Goal: Task Accomplishment & Management: Use online tool/utility

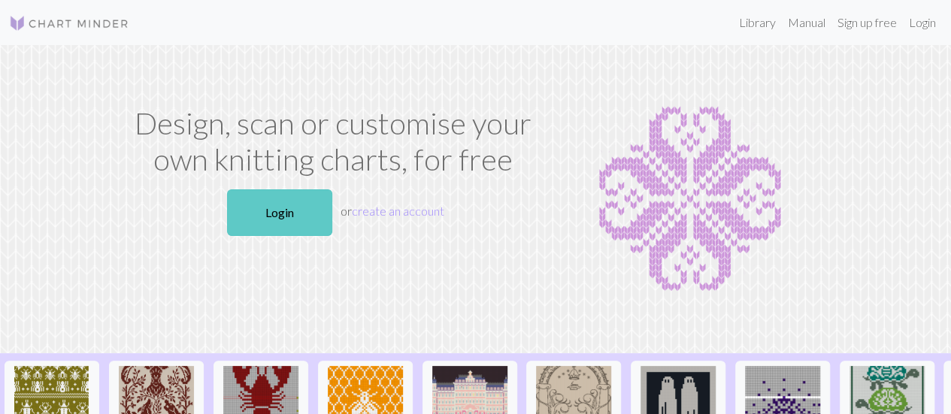
click at [265, 217] on link "Login" at bounding box center [279, 212] width 105 height 47
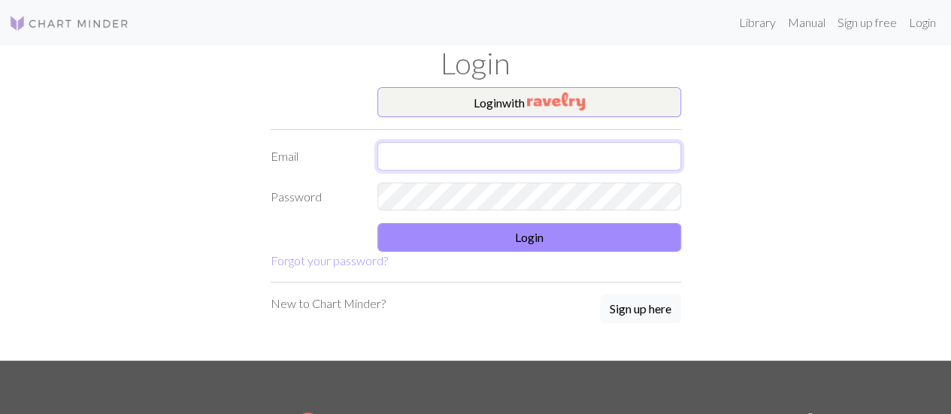
type input "[PERSON_NAME][EMAIL_ADDRESS][DOMAIN_NAME]"
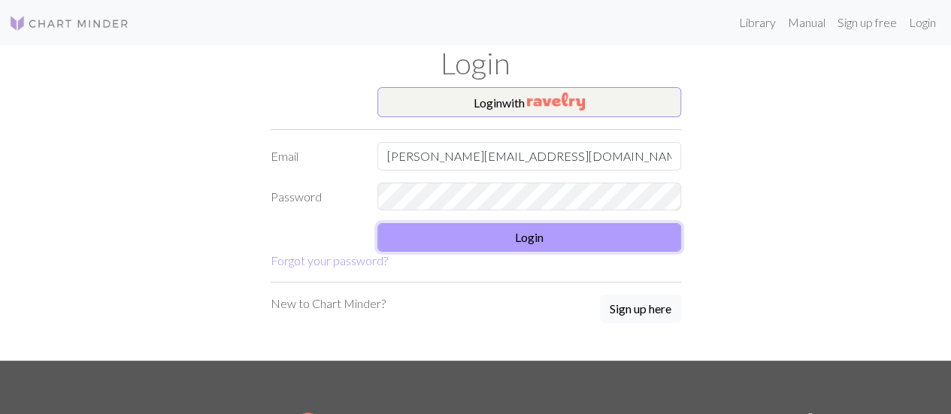
click at [459, 243] on button "Login" at bounding box center [529, 237] width 304 height 29
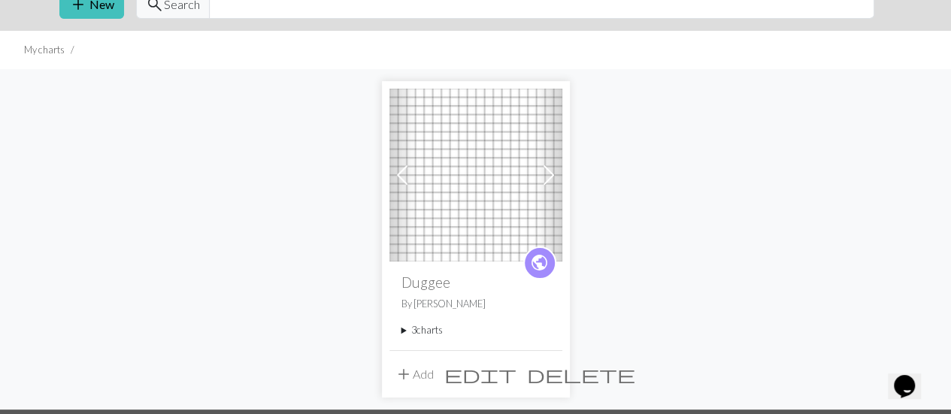
scroll to position [68, 0]
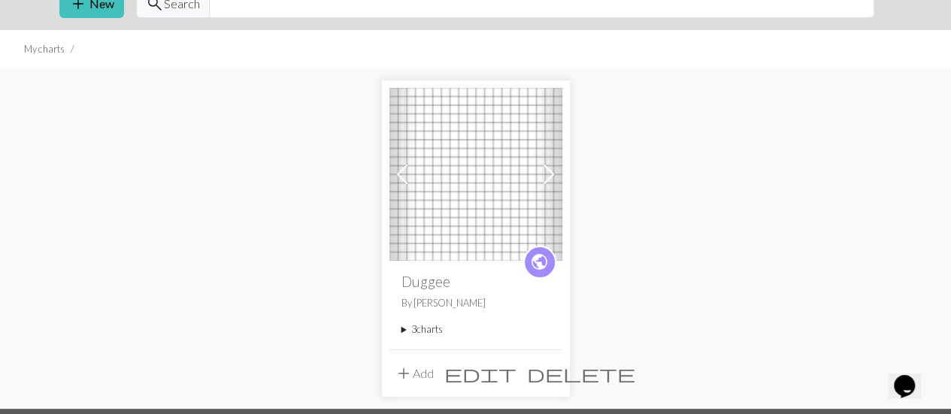
click at [411, 329] on summary "3 charts" at bounding box center [476, 330] width 149 height 14
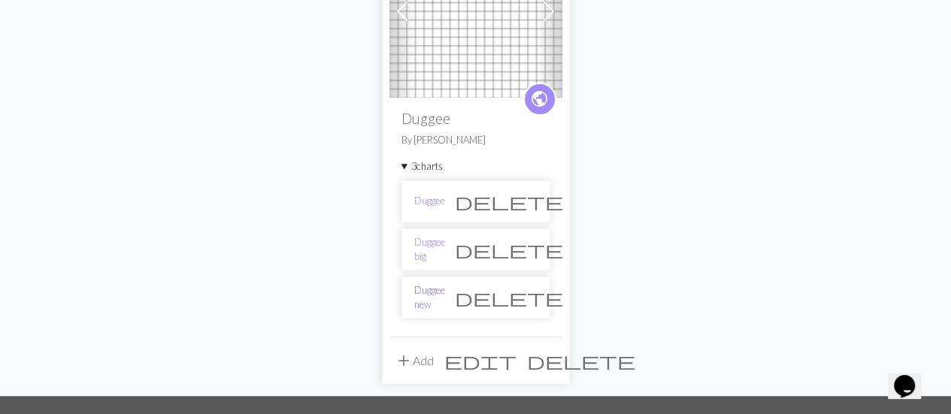
scroll to position [232, 0]
click at [444, 297] on link "Duggee new" at bounding box center [429, 297] width 31 height 29
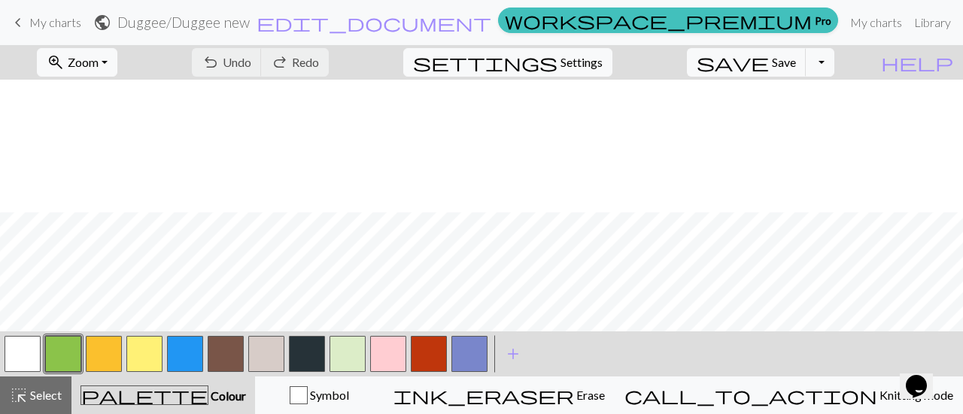
scroll to position [132, 0]
click at [32, 384] on button "highlight_alt Select Select" at bounding box center [35, 396] width 71 height 38
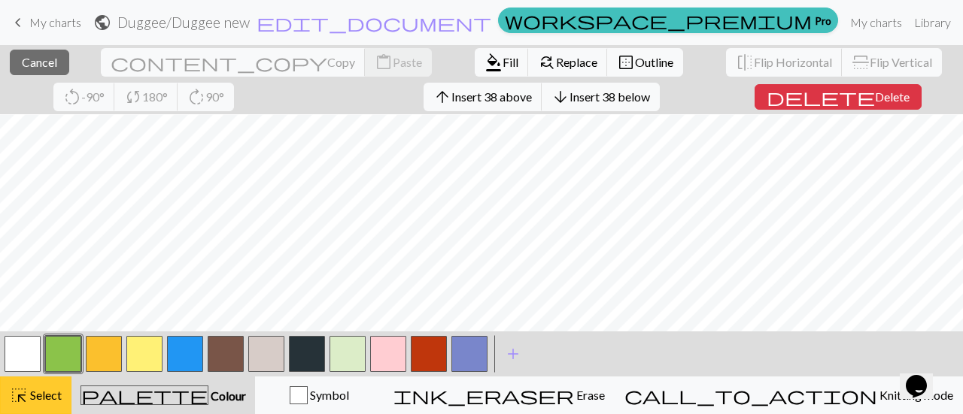
click at [39, 398] on span "Select" at bounding box center [45, 395] width 34 height 14
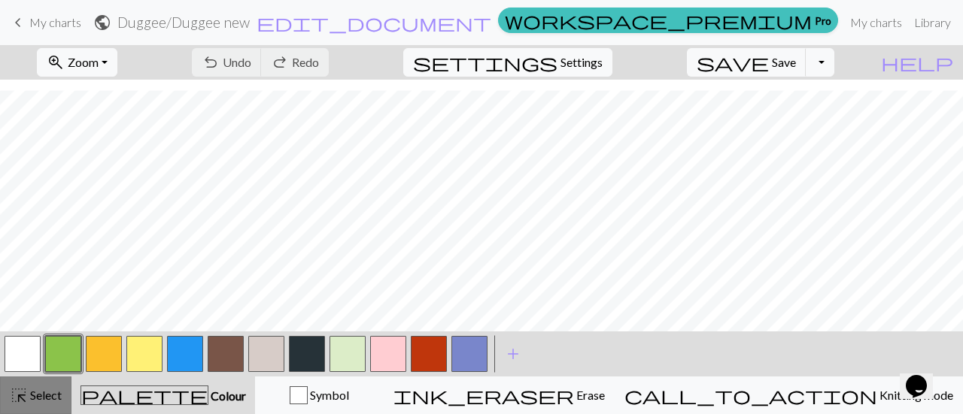
click at [39, 398] on span "Select" at bounding box center [45, 395] width 34 height 14
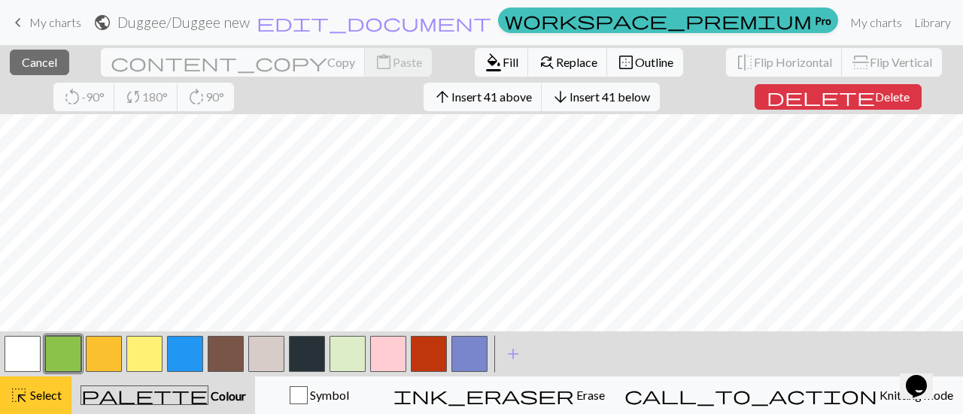
click at [51, 390] on span "Select" at bounding box center [45, 395] width 34 height 14
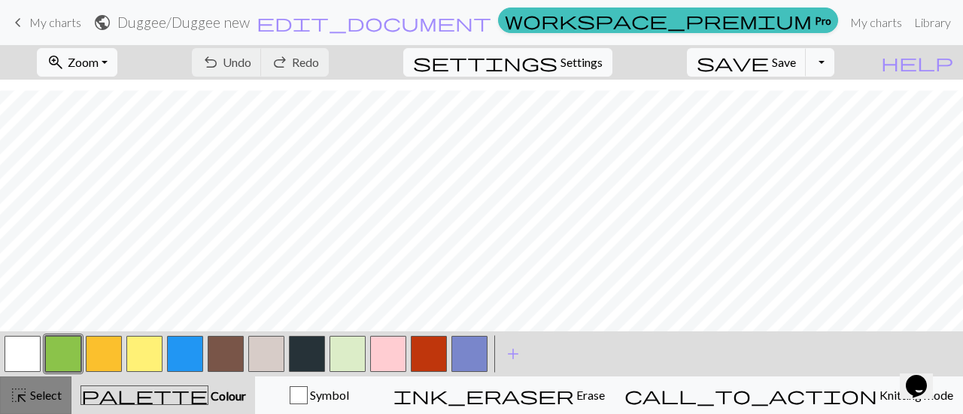
click at [51, 390] on span "Select" at bounding box center [45, 395] width 34 height 14
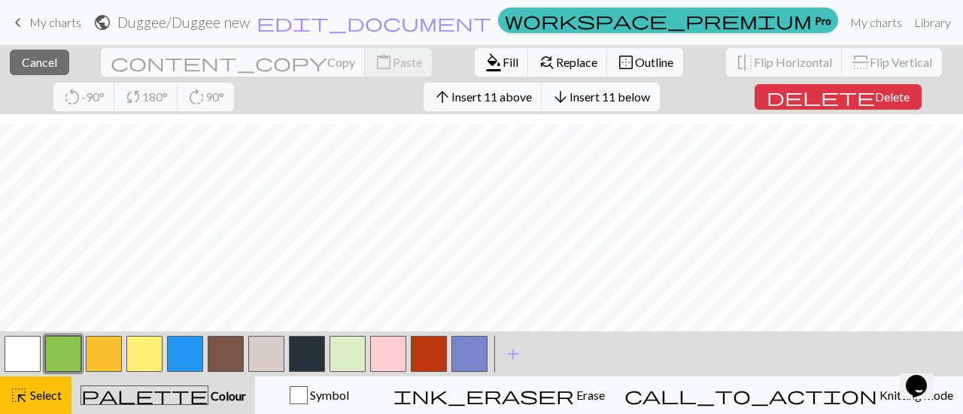
scroll to position [166, 0]
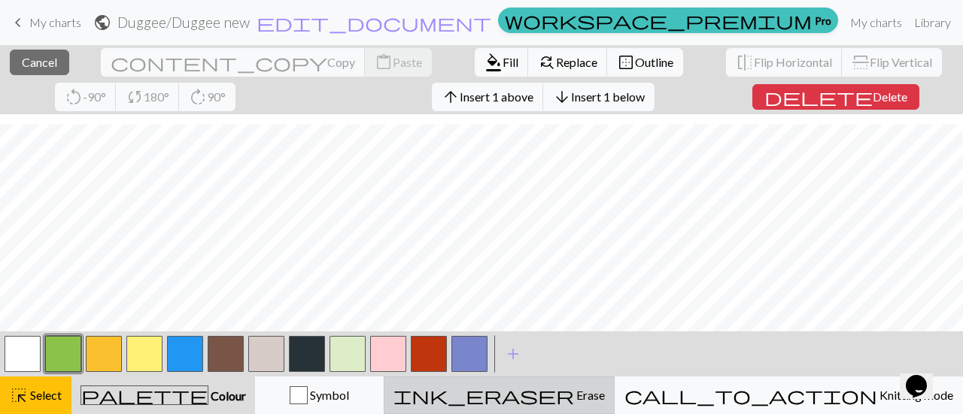
click at [574, 390] on span "ink_eraser" at bounding box center [483, 395] width 180 height 21
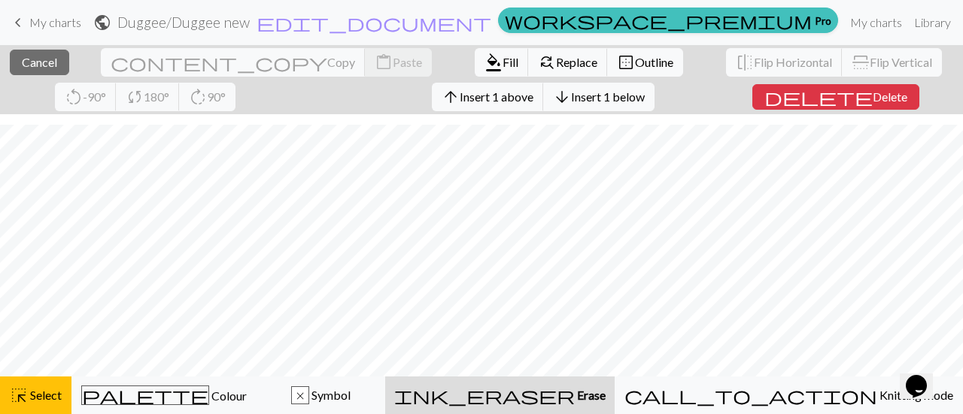
click at [605, 397] on span "Erase" at bounding box center [589, 395] width 31 height 14
click at [764, 107] on span "delete" at bounding box center [818, 96] width 108 height 21
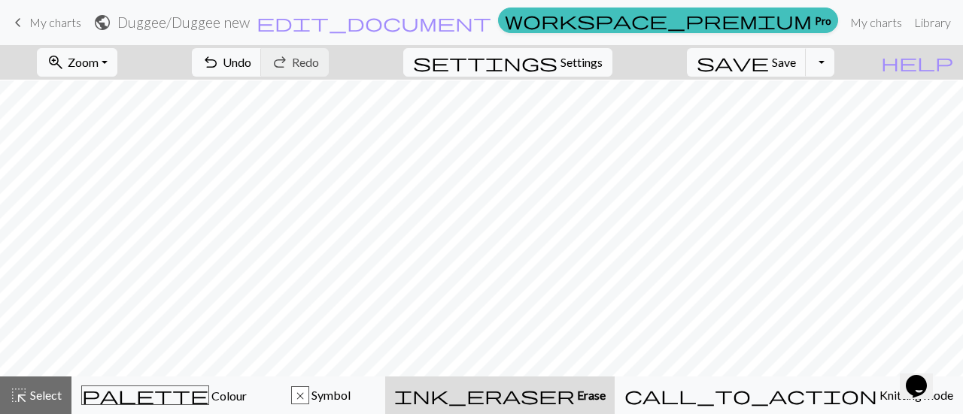
scroll to position [1, 0]
click at [56, 393] on span "Select" at bounding box center [45, 395] width 34 height 14
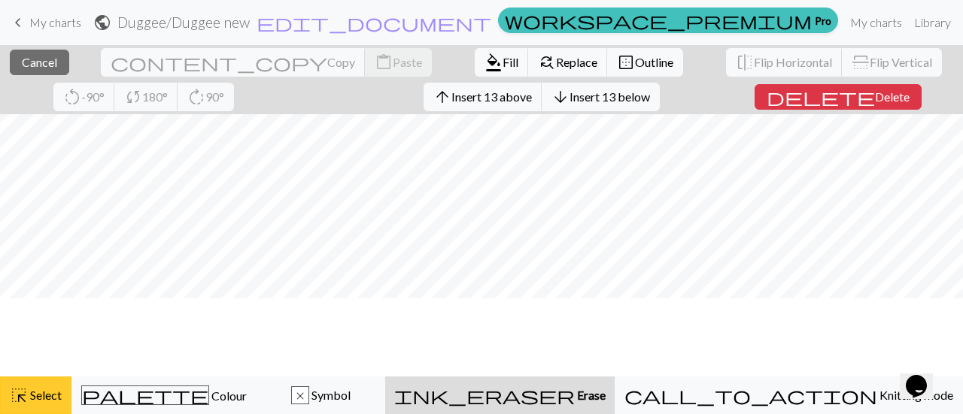
scroll to position [0, 0]
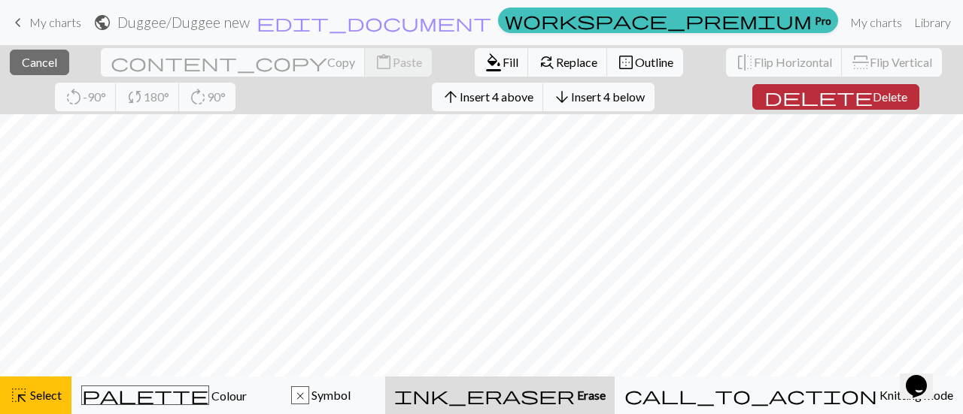
click at [765, 105] on button "delete Delete" at bounding box center [835, 97] width 167 height 26
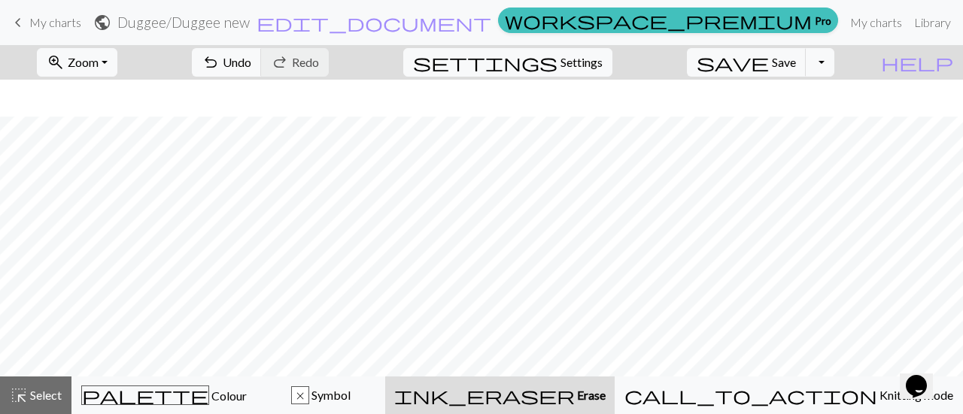
scroll to position [46, 0]
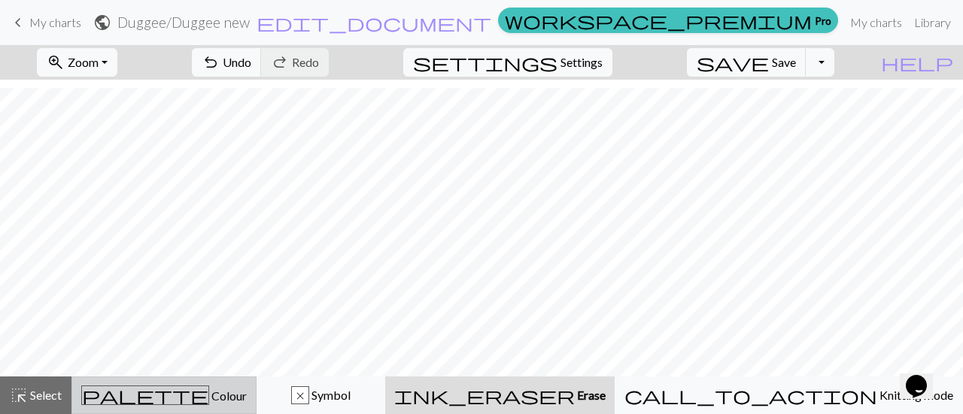
click at [209, 403] on span "Colour" at bounding box center [228, 396] width 38 height 14
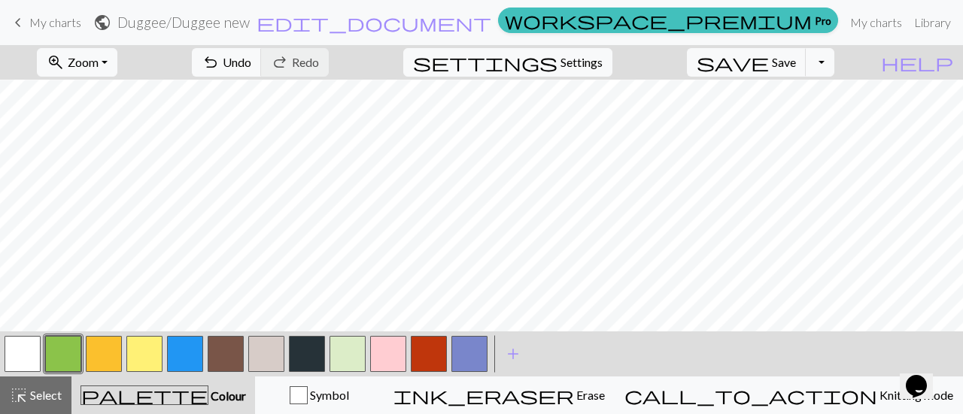
click at [138, 358] on button "button" at bounding box center [144, 354] width 36 height 36
click at [188, 355] on button "button" at bounding box center [185, 354] width 36 height 36
click at [150, 356] on button "button" at bounding box center [144, 354] width 36 height 36
click at [90, 369] on button "button" at bounding box center [104, 354] width 36 height 36
click at [155, 344] on button "button" at bounding box center [144, 354] width 36 height 36
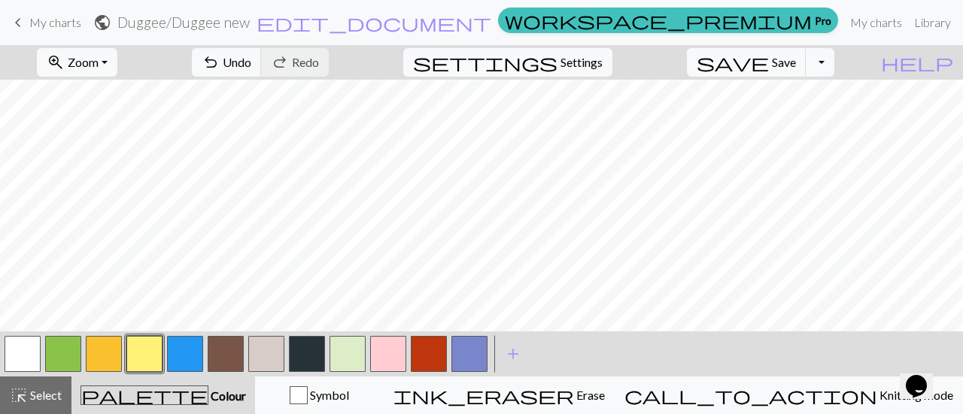
click at [96, 353] on button "button" at bounding box center [104, 354] width 36 height 36
click at [426, 354] on button "button" at bounding box center [429, 354] width 36 height 36
click at [32, 357] on button "button" at bounding box center [23, 354] width 36 height 36
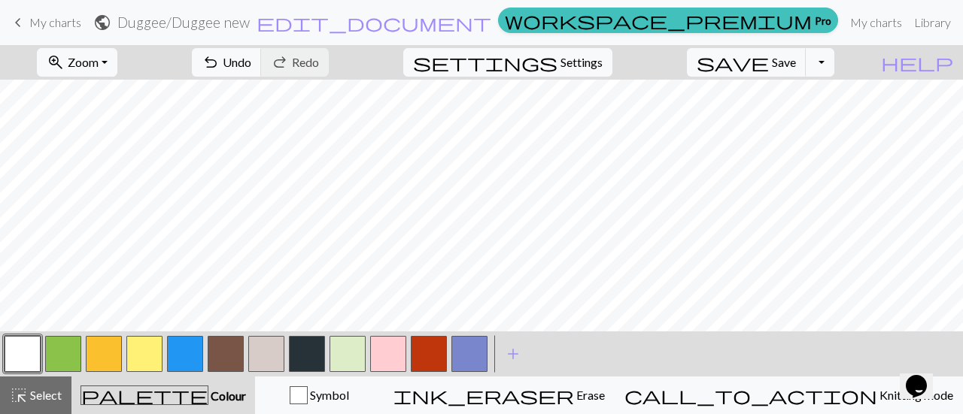
click at [223, 359] on button "button" at bounding box center [226, 354] width 36 height 36
click at [308, 356] on button "button" at bounding box center [307, 354] width 36 height 36
click at [225, 362] on button "button" at bounding box center [226, 354] width 36 height 36
click at [314, 350] on button "button" at bounding box center [307, 354] width 36 height 36
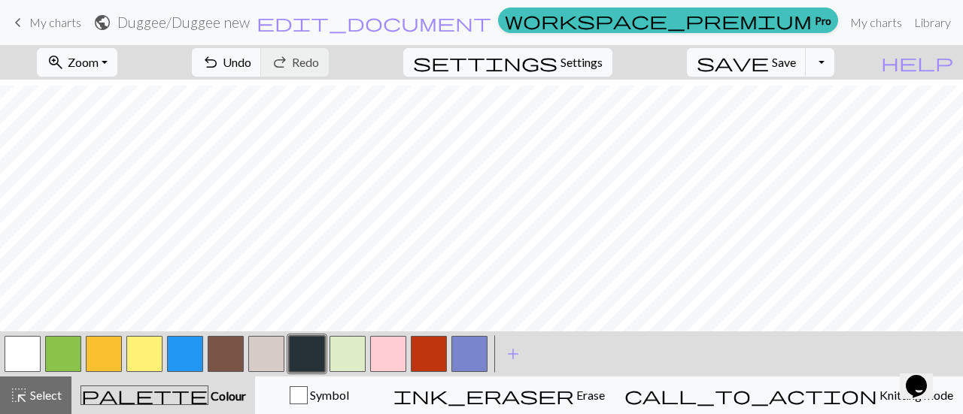
scroll to position [19, 0]
click at [224, 359] on button "button" at bounding box center [226, 354] width 36 height 36
click at [17, 368] on button "button" at bounding box center [23, 354] width 36 height 36
click at [305, 355] on button "button" at bounding box center [307, 354] width 36 height 36
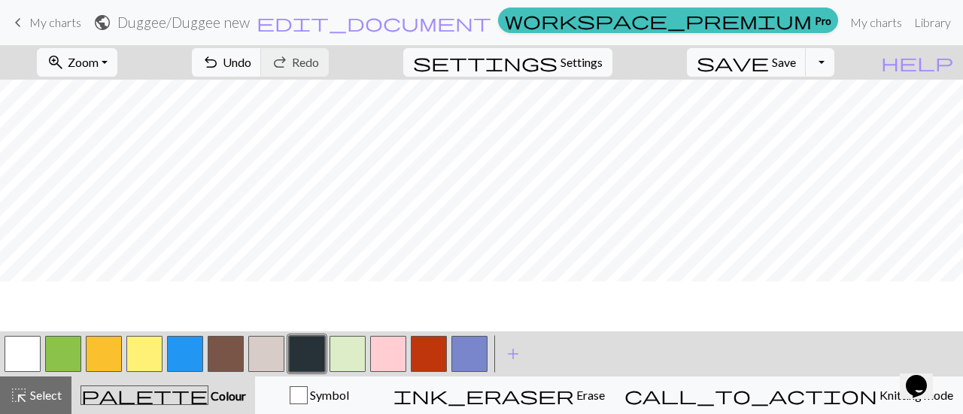
scroll to position [8, 0]
click at [0, 351] on div "< > add Add a colour" at bounding box center [481, 354] width 963 height 45
click at [18, 351] on button "button" at bounding box center [23, 354] width 36 height 36
click at [311, 354] on button "button" at bounding box center [307, 354] width 36 height 36
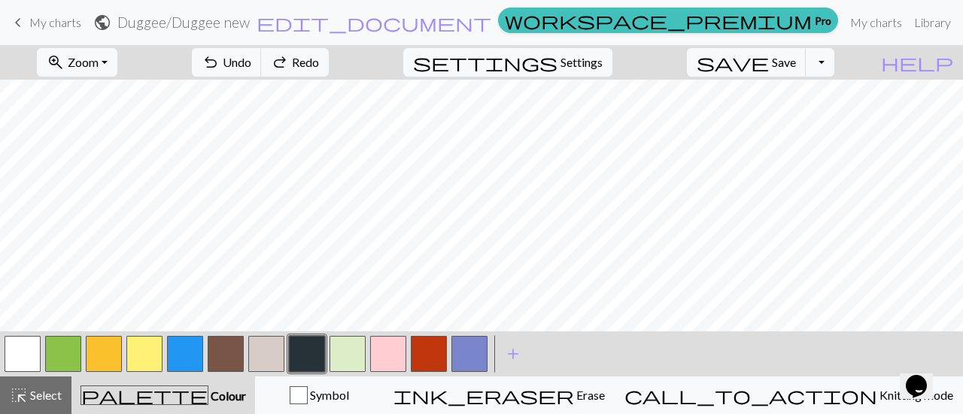
click at [227, 357] on button "button" at bounding box center [226, 354] width 36 height 36
click at [21, 348] on button "button" at bounding box center [23, 354] width 36 height 36
click at [219, 350] on button "button" at bounding box center [226, 354] width 36 height 36
click at [44, 388] on span "Select" at bounding box center [45, 395] width 34 height 14
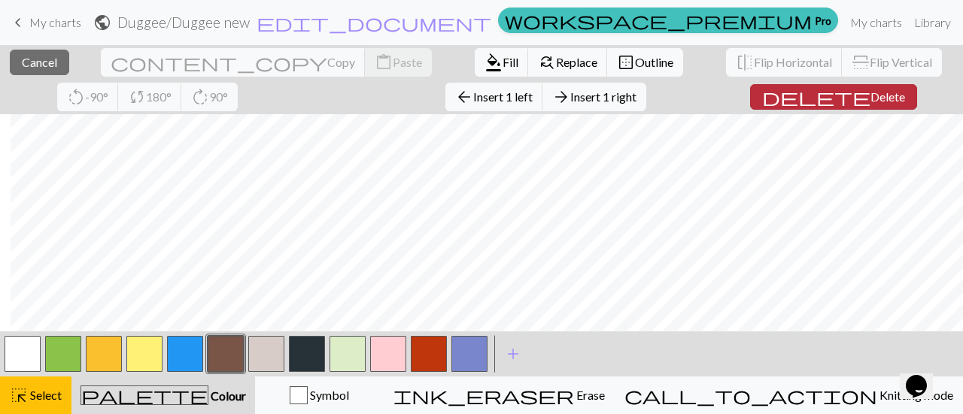
click at [870, 95] on span "Delete" at bounding box center [887, 96] width 35 height 14
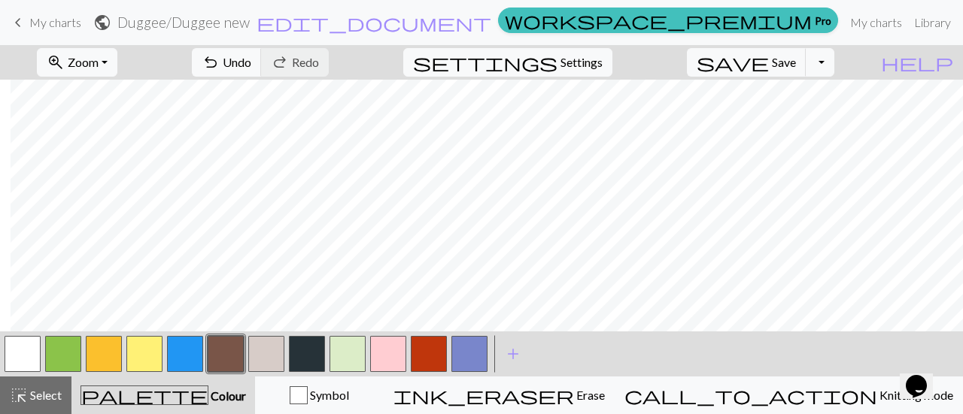
click at [33, 356] on button "button" at bounding box center [23, 354] width 36 height 36
click at [226, 350] on button "button" at bounding box center [226, 354] width 36 height 36
click at [796, 67] on span "Save" at bounding box center [784, 62] width 24 height 14
click at [793, 59] on button "save Save Save" at bounding box center [747, 62] width 120 height 29
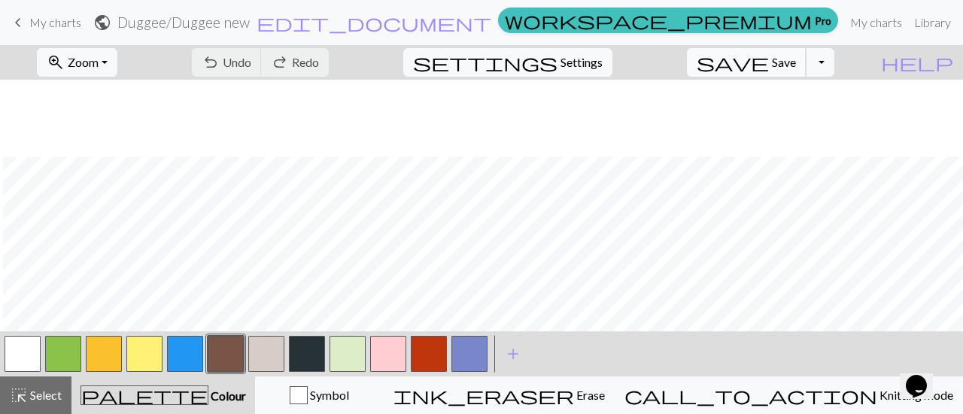
scroll to position [93, 3]
click at [104, 52] on button "zoom_in Zoom Zoom" at bounding box center [77, 62] width 80 height 29
click at [102, 98] on button "Fit all" at bounding box center [97, 95] width 119 height 24
click at [796, 68] on span "Save" at bounding box center [784, 62] width 24 height 14
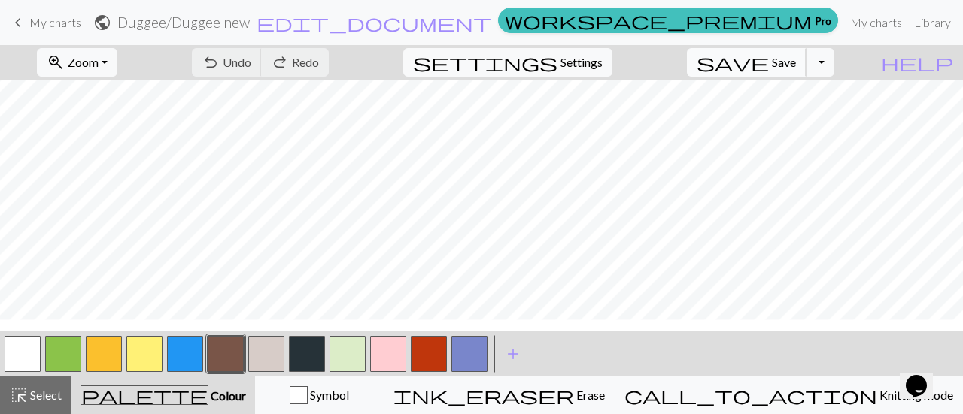
scroll to position [0, 0]
